Goal: Complete application form

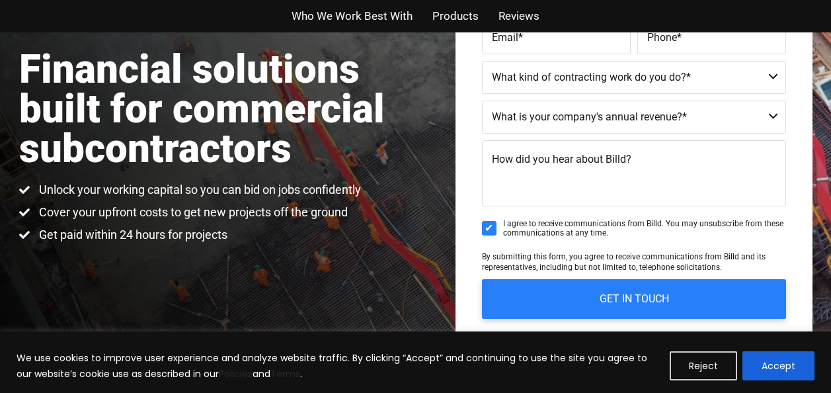
scroll to position [216, 0]
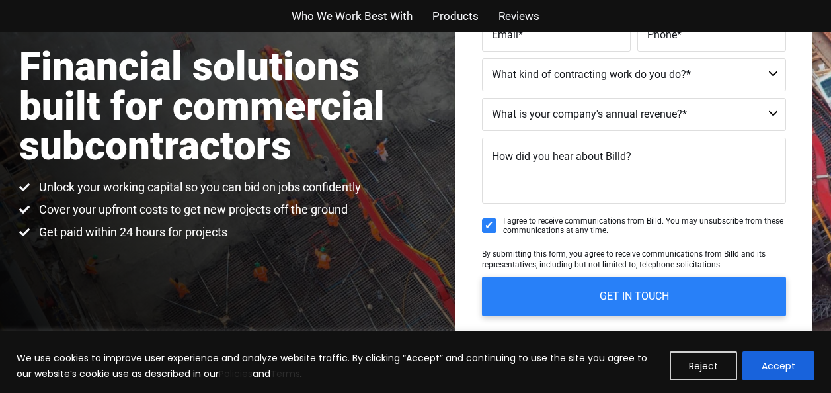
click at [323, 182] on span "Unlock your working capital so you can bid on jobs confidently" at bounding box center [198, 187] width 325 height 16
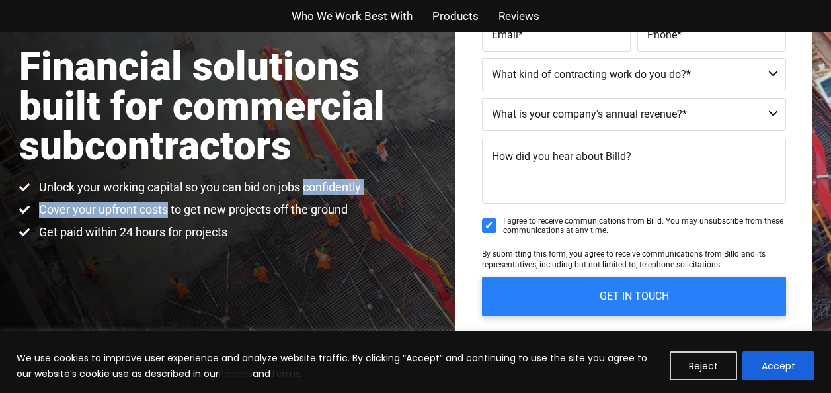
drag, startPoint x: 323, startPoint y: 182, endPoint x: 142, endPoint y: 206, distance: 182.2
click at [142, 206] on ul "Unlock your working capital so you can bid on jobs confidently Cover your upfro…" at bounding box center [190, 209] width 342 height 61
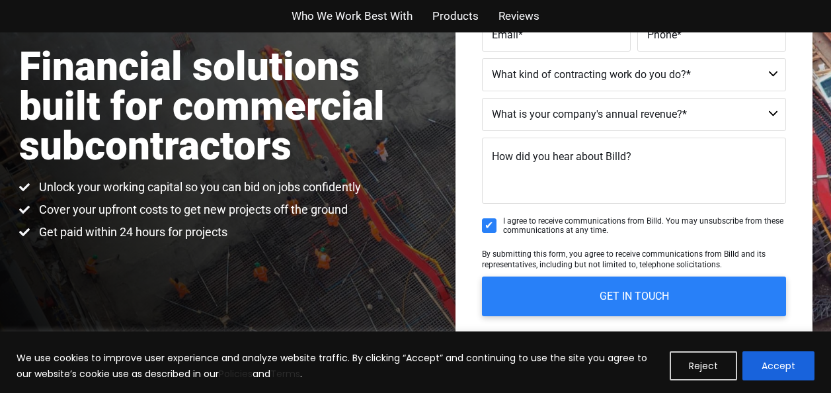
drag, startPoint x: 142, startPoint y: 206, endPoint x: 245, endPoint y: 214, distance: 103.4
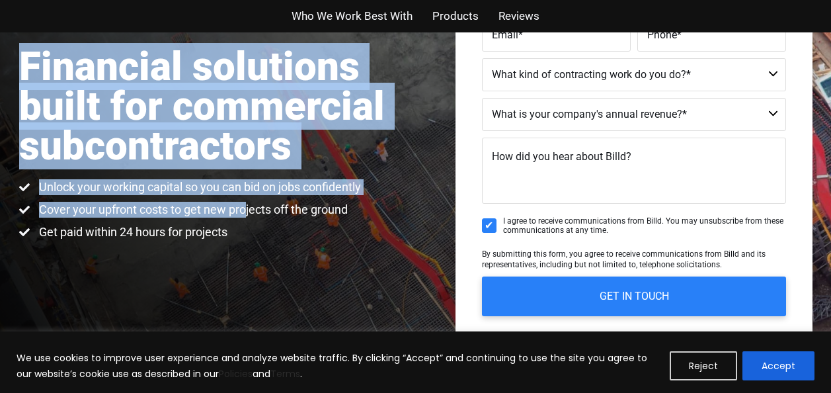
drag, startPoint x: 245, startPoint y: 214, endPoint x: 315, endPoint y: 249, distance: 77.8
click at [315, 249] on div "Financial solutions built for commercial subcontractors Unlock your working cap…" at bounding box center [415, 116] width 831 height 598
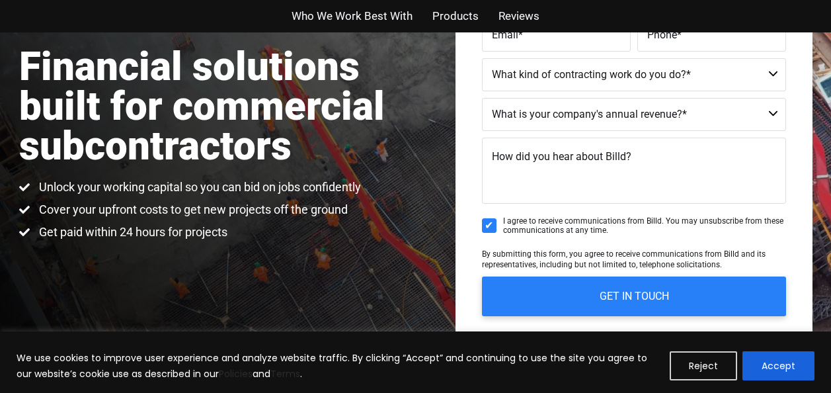
click at [315, 249] on div "Financial solutions built for commercial subcontractors Unlock your working cap…" at bounding box center [415, 116] width 831 height 598
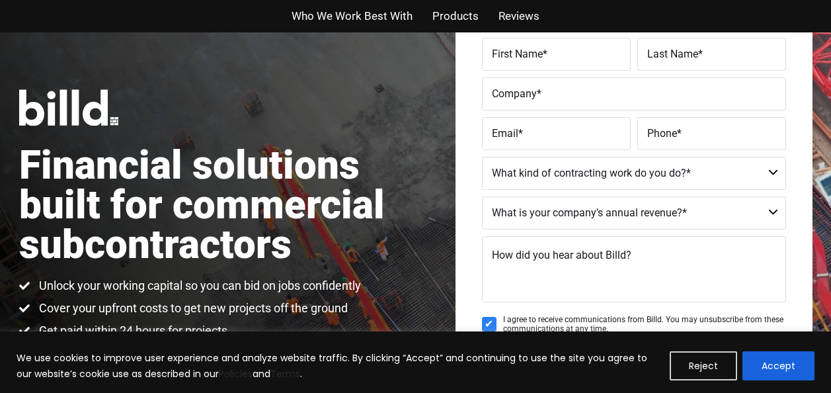
scroll to position [116, 0]
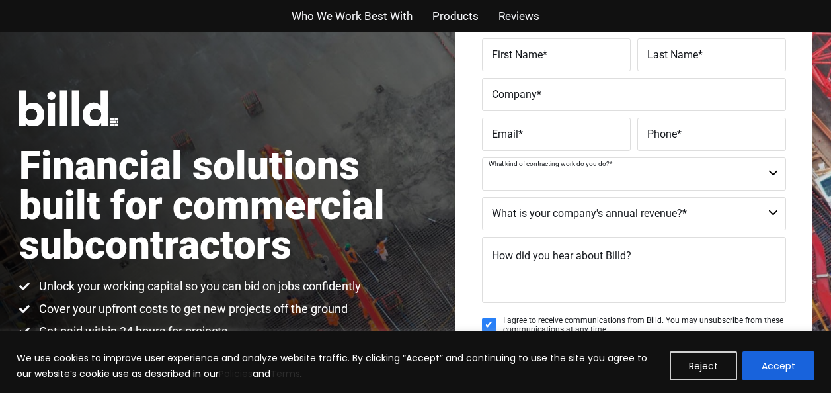
click at [612, 171] on select "Commercial Commercial and Residential Residential Not a Contractor" at bounding box center [634, 173] width 304 height 33
click at [573, 165] on select "Commercial Commercial and Residential Residential Not a Contractor" at bounding box center [634, 173] width 304 height 33
click at [570, 163] on select "Commercial Commercial and Residential Residential Not a Contractor" at bounding box center [634, 173] width 304 height 33
click at [470, 215] on div "Get Started for Free Enter your details below to speak with a Billd representat…" at bounding box center [634, 215] width 357 height 518
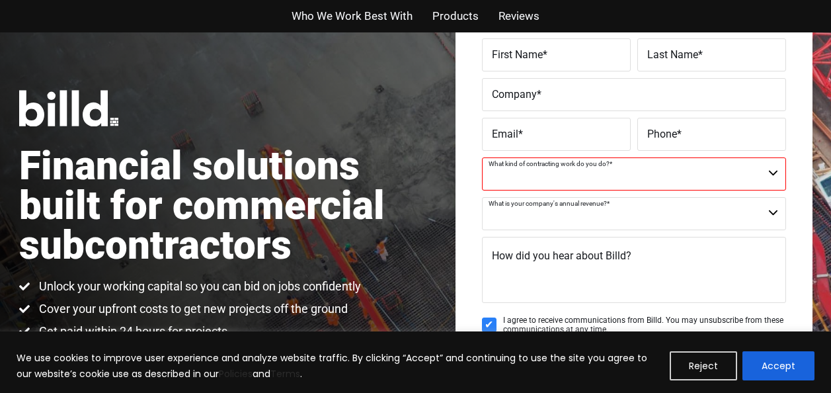
click at [509, 212] on select "$40M + $25M - $40M $8M - $25M $4M - $8M $2M - $4M $1M - $2M Less than $1M" at bounding box center [634, 213] width 304 height 33
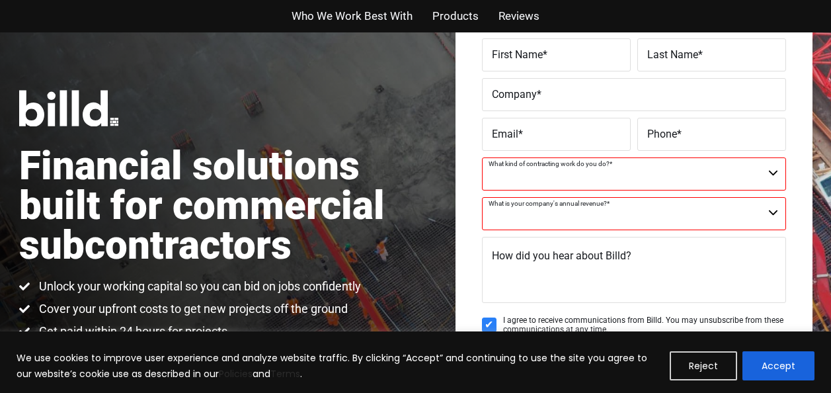
click at [465, 203] on div "Get Started for Free Enter your details below to speak with a Billd representat…" at bounding box center [634, 215] width 357 height 518
click at [520, 204] on select "$40M + $25M - $40M $8M - $25M $4M - $8M $2M - $4M $1M - $2M Less than $1M" at bounding box center [634, 213] width 304 height 33
click at [460, 227] on div "Get Started for Free Enter your details below to speak with a Billd representat…" at bounding box center [634, 215] width 357 height 518
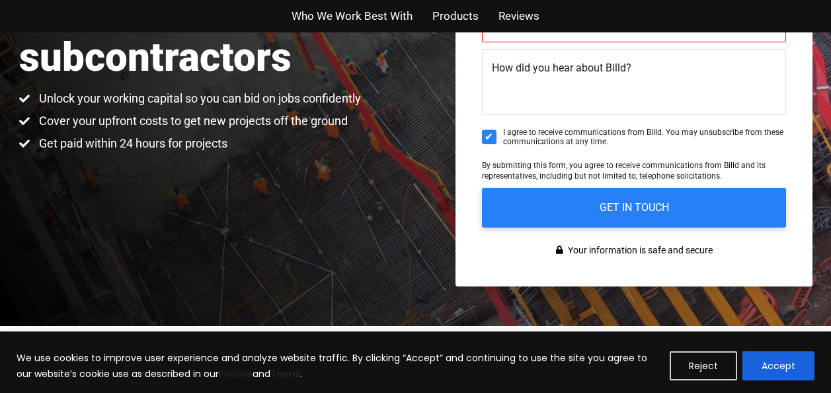
scroll to position [306, 0]
